Goal: Transaction & Acquisition: Purchase product/service

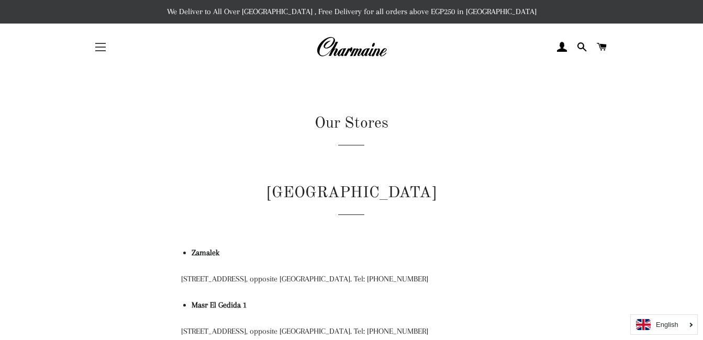
click at [98, 46] on button "Site navigation" at bounding box center [100, 47] width 26 height 26
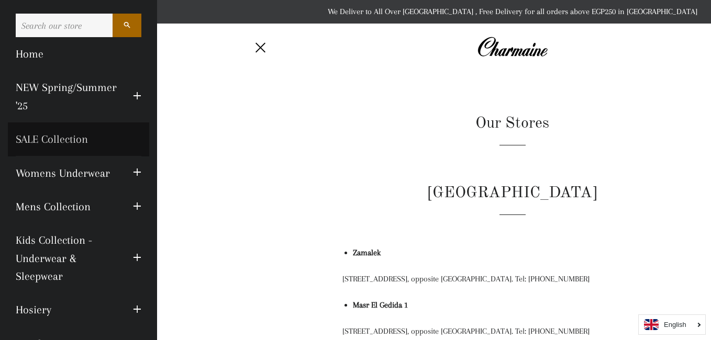
click at [69, 137] on link "SALE Collection" at bounding box center [78, 138] width 141 height 33
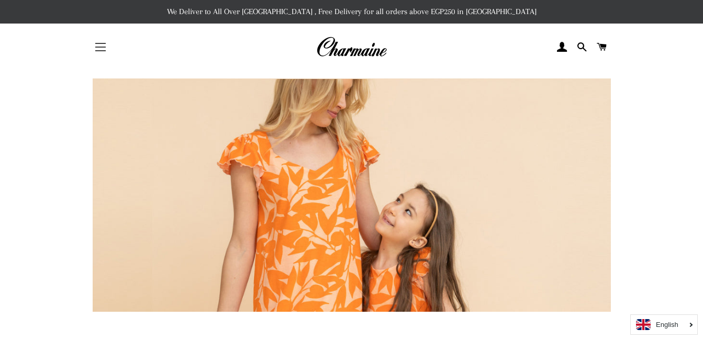
click at [102, 40] on button "Site navigation" at bounding box center [100, 47] width 26 height 26
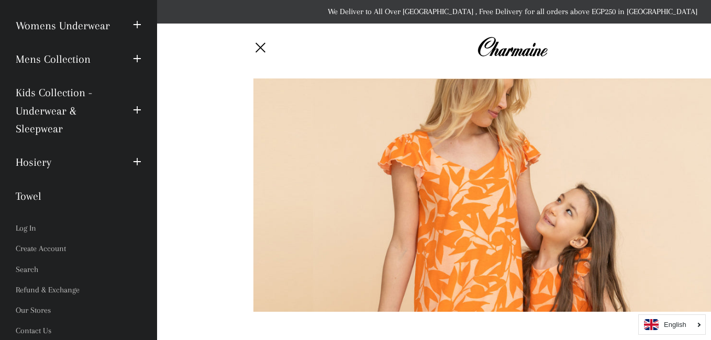
scroll to position [149, 0]
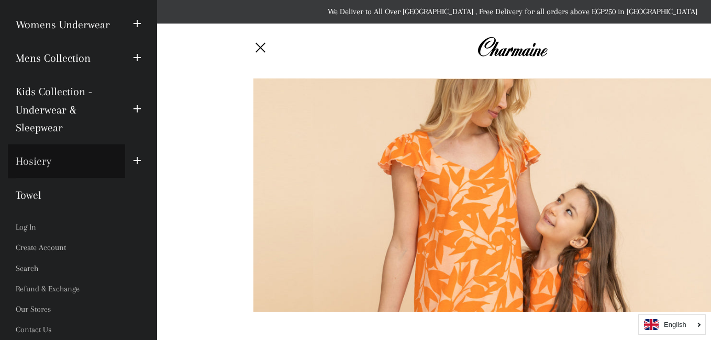
click at [32, 161] on link "Hosiery" at bounding box center [66, 160] width 117 height 33
